Goal: Task Accomplishment & Management: Manage account settings

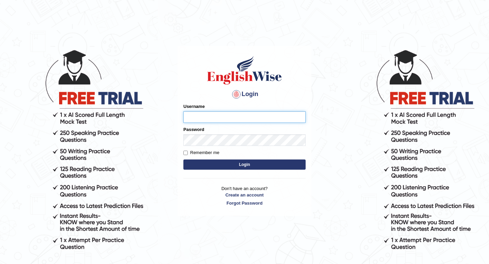
click at [225, 118] on input "Username" at bounding box center [244, 117] width 122 height 12
type input "Nilay12"
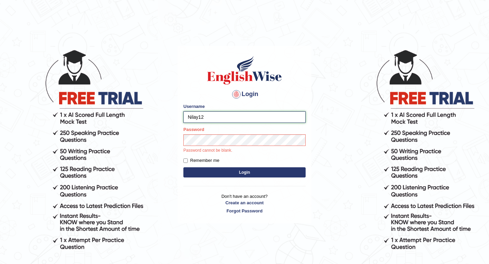
drag, startPoint x: 211, startPoint y: 118, endPoint x: 173, endPoint y: 118, distance: 37.4
click at [173, 118] on body "Login Please fix the following errors: Username Nilay12 Password Password canno…" at bounding box center [244, 156] width 489 height 264
type input "N"
type input "nilaychopra123@gmail.com"
